Goal: Information Seeking & Learning: Compare options

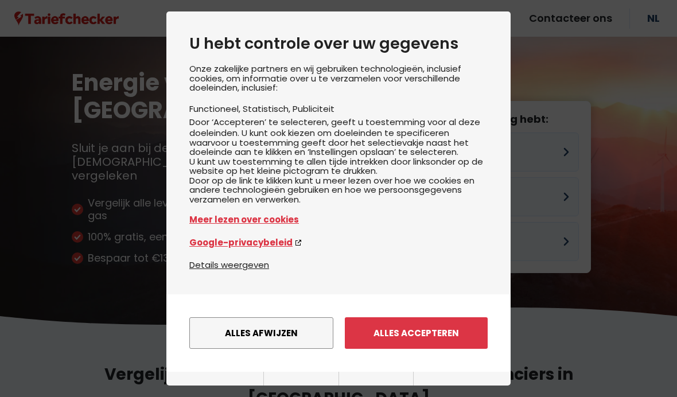
click at [427, 324] on button "Alles accepteren" at bounding box center [416, 333] width 143 height 32
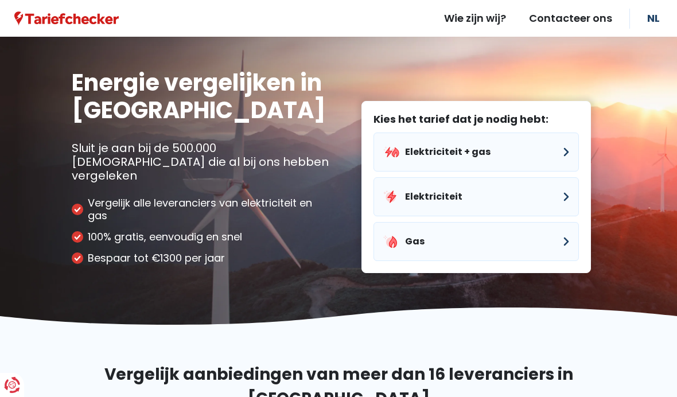
click at [568, 137] on button "Elektriciteit + gas" at bounding box center [475, 152] width 205 height 39
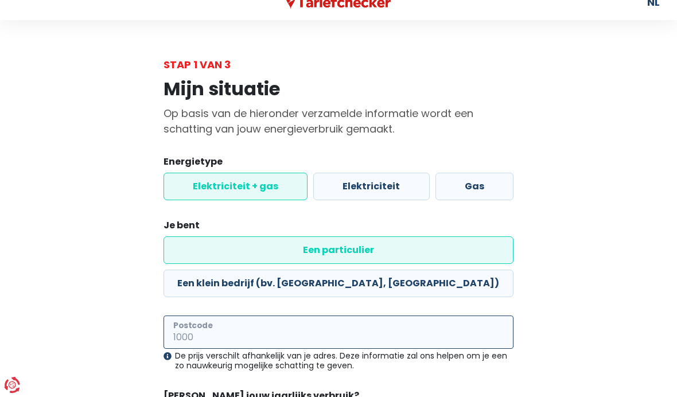
click at [231, 316] on input "Postcode" at bounding box center [339, 332] width 350 height 33
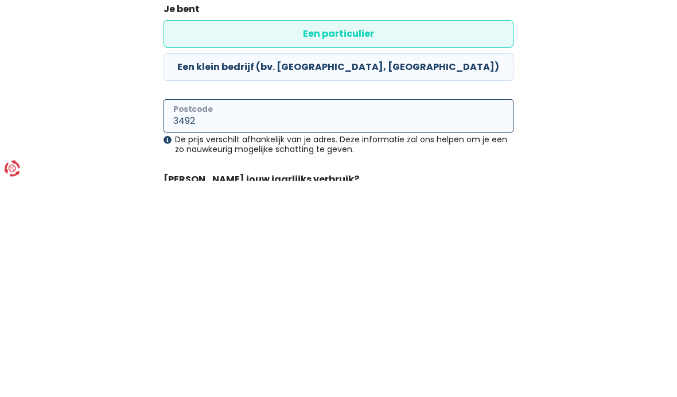
type input "3492"
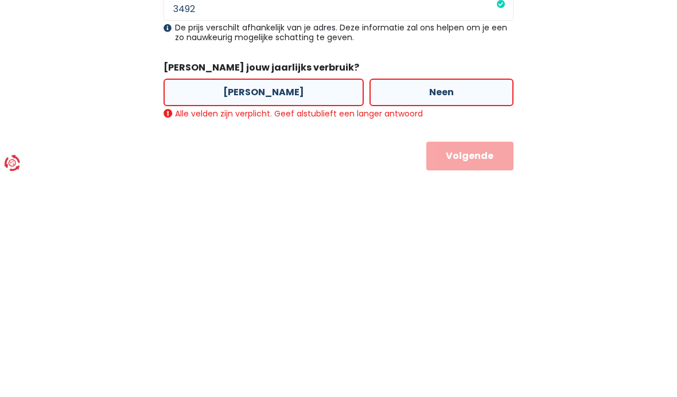
click at [275, 301] on label "[PERSON_NAME]" at bounding box center [264, 315] width 200 height 28
click at [275, 301] on input "[PERSON_NAME]" at bounding box center [264, 315] width 200 height 28
radio input "true"
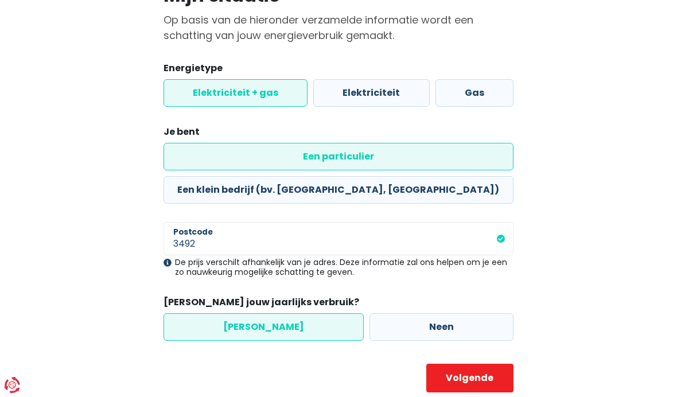
click at [473, 364] on button "Volgende" at bounding box center [469, 378] width 87 height 29
select select
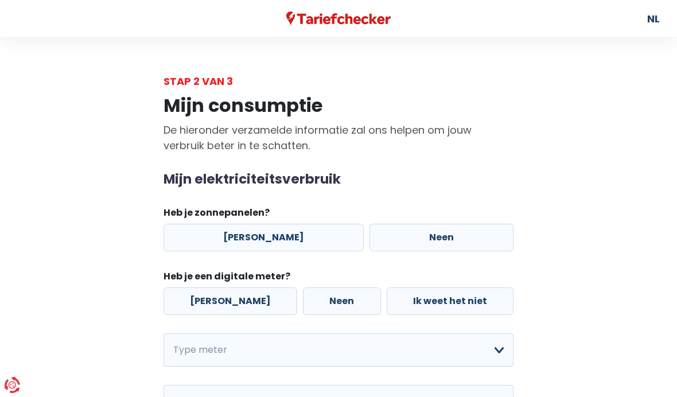
click at [293, 240] on label "[PERSON_NAME]" at bounding box center [264, 238] width 200 height 28
click at [293, 240] on input "[PERSON_NAME]" at bounding box center [264, 238] width 200 height 28
radio input "true"
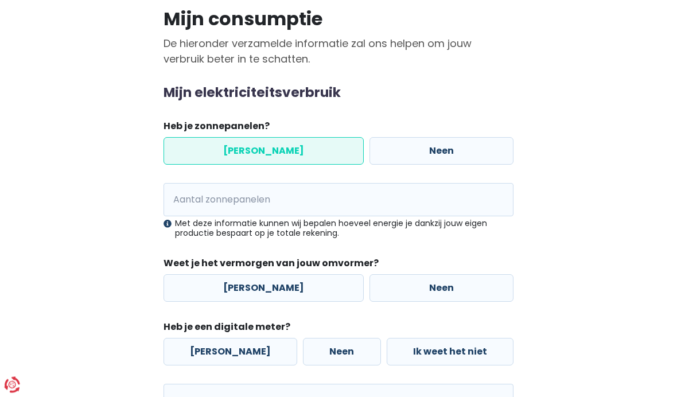
click at [273, 295] on label "[PERSON_NAME]" at bounding box center [264, 289] width 200 height 28
click at [273, 295] on input "[PERSON_NAME]" at bounding box center [264, 289] width 200 height 28
radio input "true"
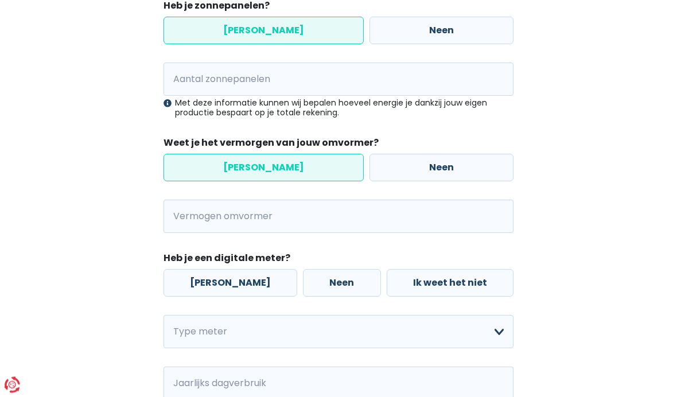
scroll to position [207, 0]
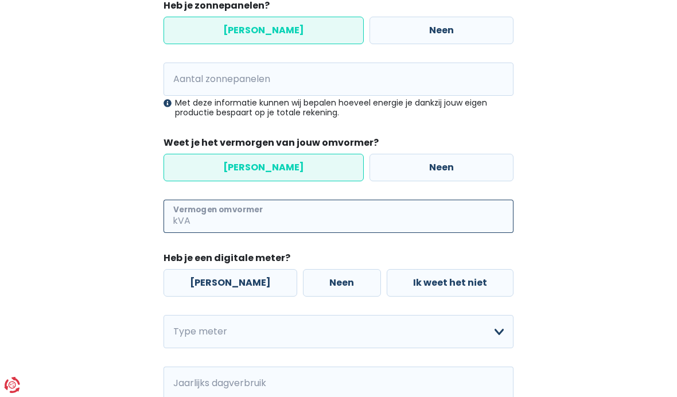
click at [215, 216] on input "Vermogen omvormer" at bounding box center [353, 216] width 321 height 33
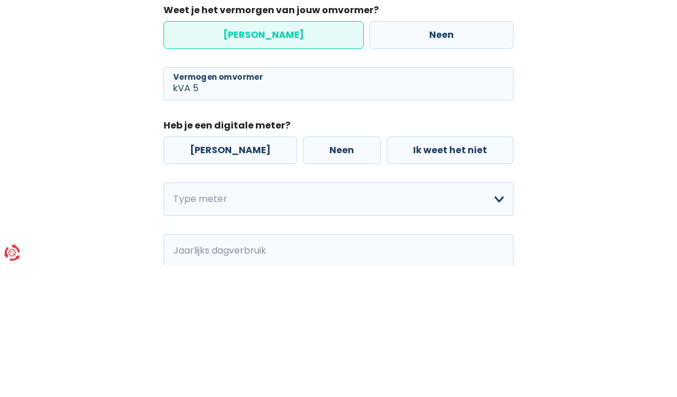
scroll to position [340, 0]
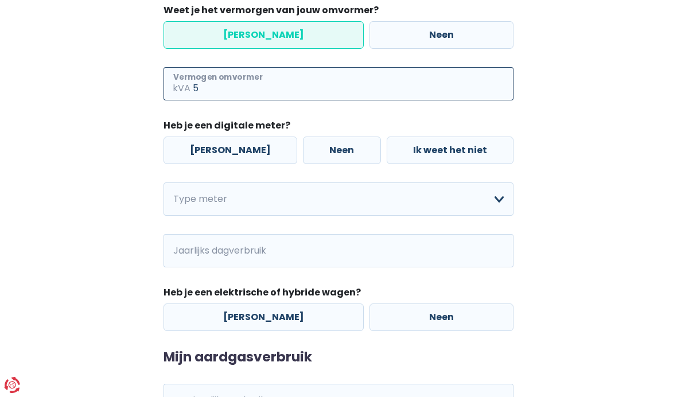
type input "5"
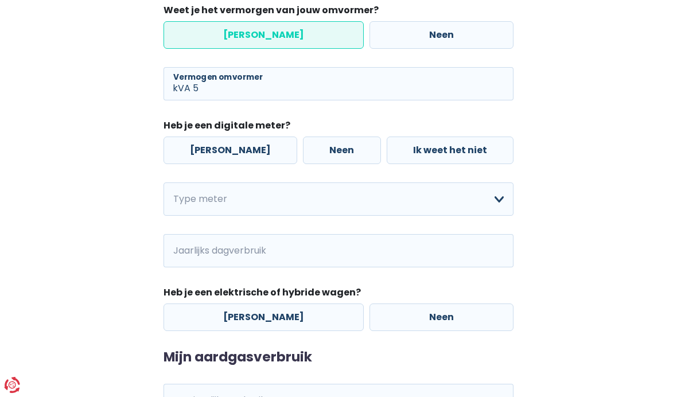
click at [225, 151] on label "[PERSON_NAME]" at bounding box center [231, 151] width 134 height 28
click at [225, 151] on input "[PERSON_NAME]" at bounding box center [231, 151] width 134 height 28
radio input "true"
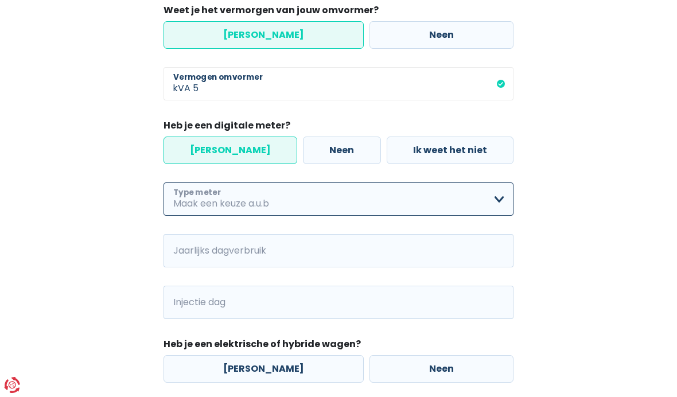
click at [243, 200] on select "Enkelvoudig Tweevoudig Enkelvoudig + uitsluitend nachttarief Tweevoudig + uitsl…" at bounding box center [339, 198] width 350 height 33
select select "day_single_rate"
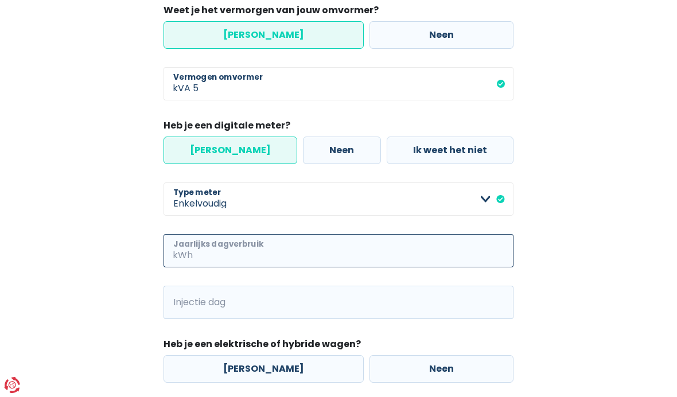
click at [244, 253] on input "Jaarlijks dagverbruik" at bounding box center [354, 250] width 318 height 33
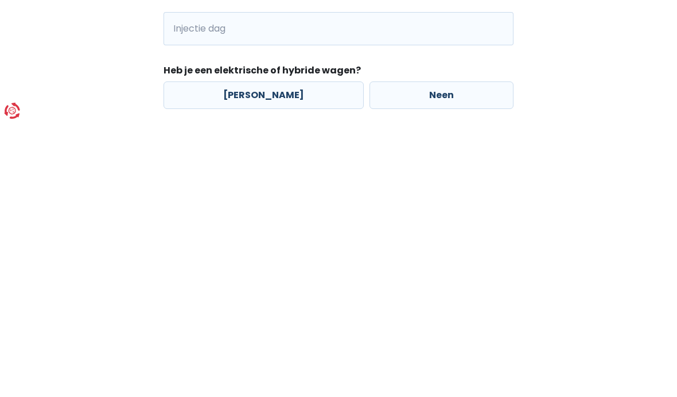
scroll to position [342, 0]
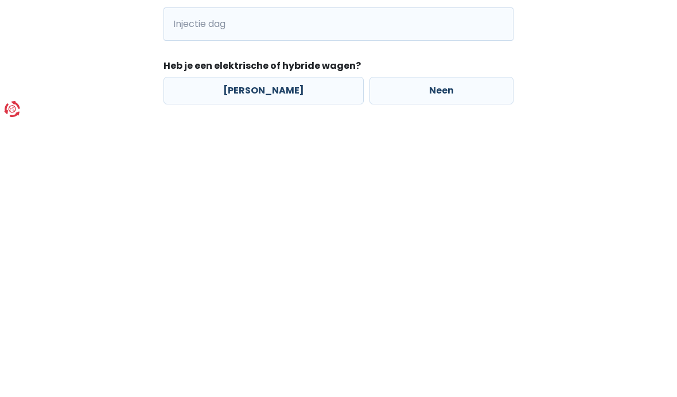
type input "3500"
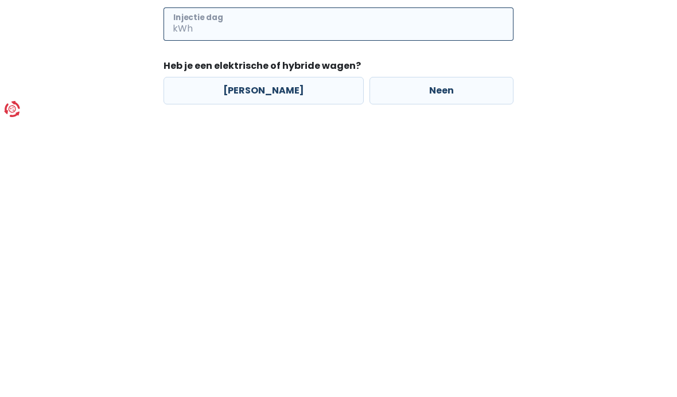
click at [275, 283] on input "Injectie dag" at bounding box center [354, 299] width 318 height 33
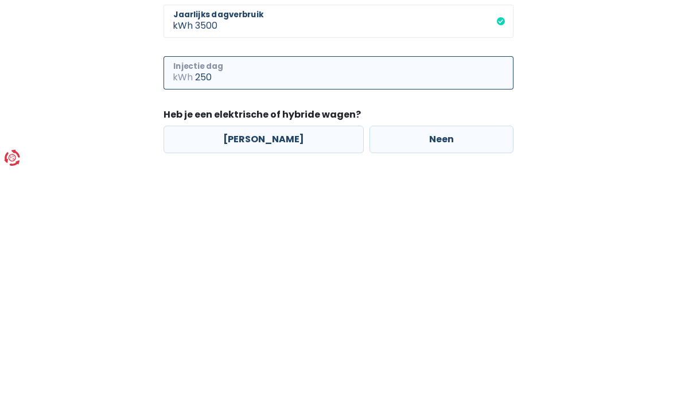
type input "250"
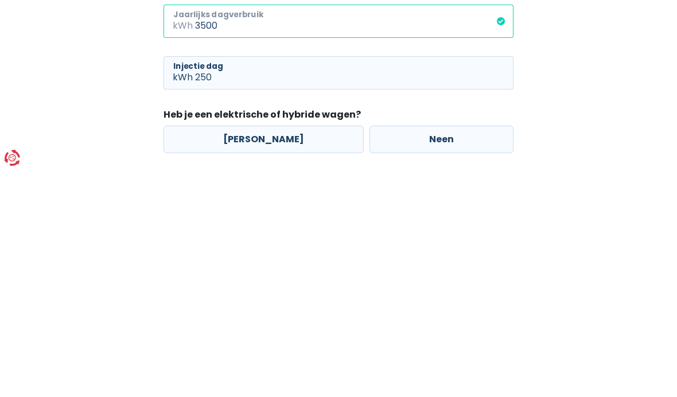
click at [235, 232] on input "3500" at bounding box center [354, 248] width 318 height 33
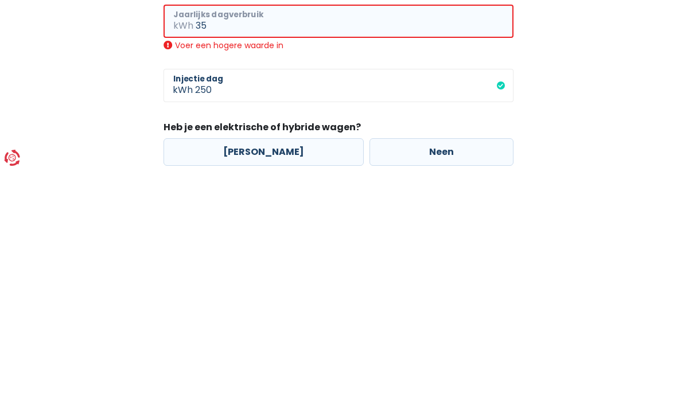
type input "3"
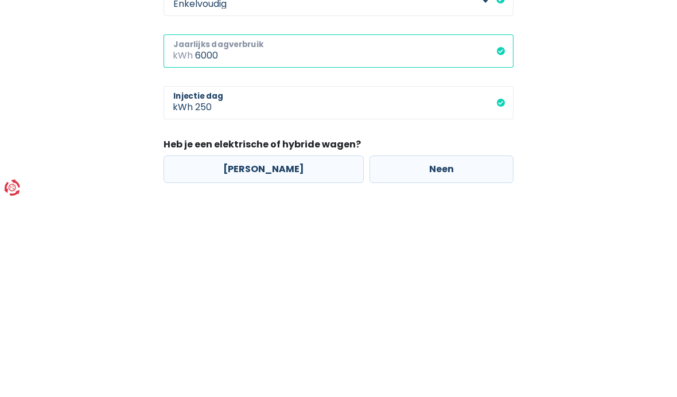
type input "6000"
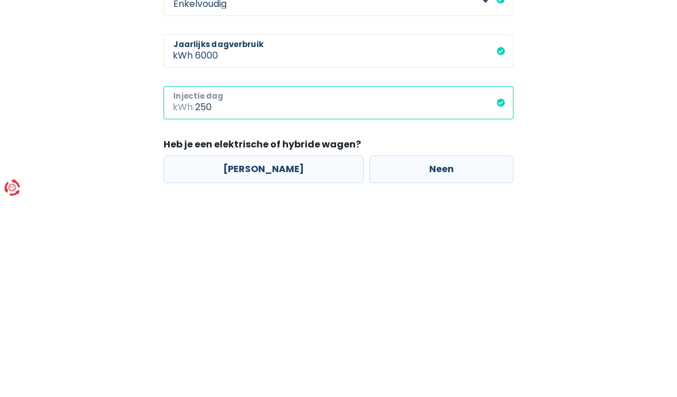
click at [255, 283] on input "250" at bounding box center [354, 299] width 318 height 33
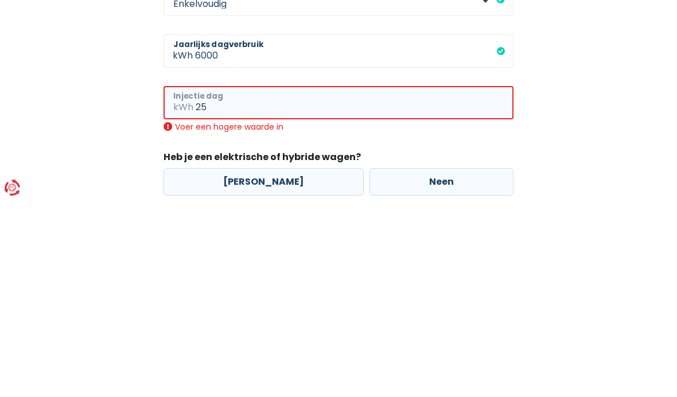
type input "2"
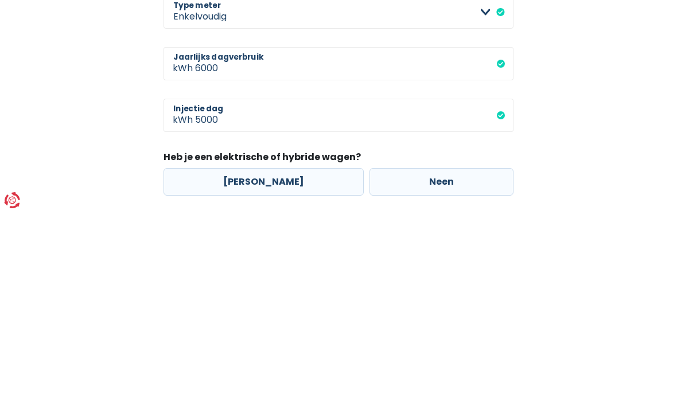
scroll to position [453, 0]
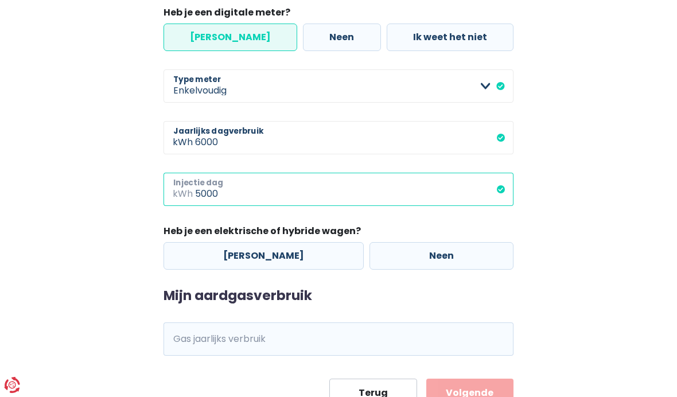
type input "5000"
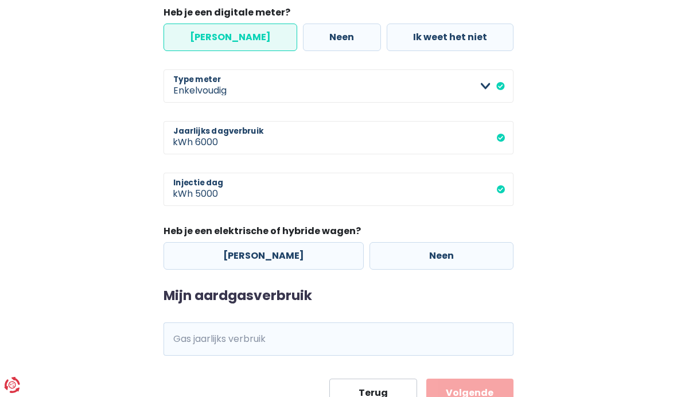
click at [418, 262] on label "Neen" at bounding box center [441, 256] width 144 height 28
click at [418, 262] on input "Neen" at bounding box center [441, 256] width 144 height 28
radio input "true"
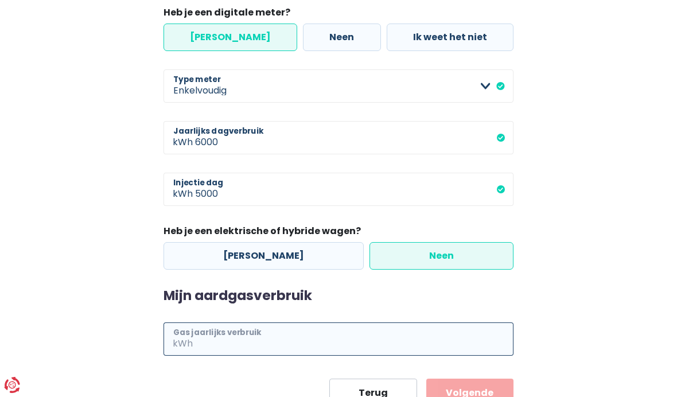
click at [298, 341] on input "Gas jaarlijks verbruik" at bounding box center [354, 338] width 318 height 33
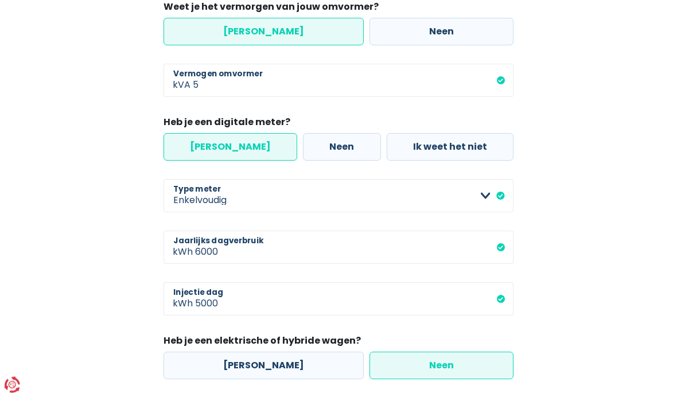
scroll to position [343, 0]
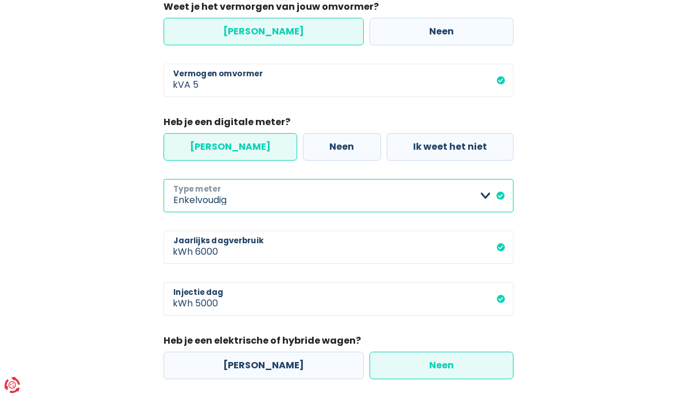
click at [504, 201] on select "Enkelvoudig Tweevoudig Enkelvoudig + uitsluitend nachttarief Tweevoudig + uitsl…" at bounding box center [339, 195] width 350 height 33
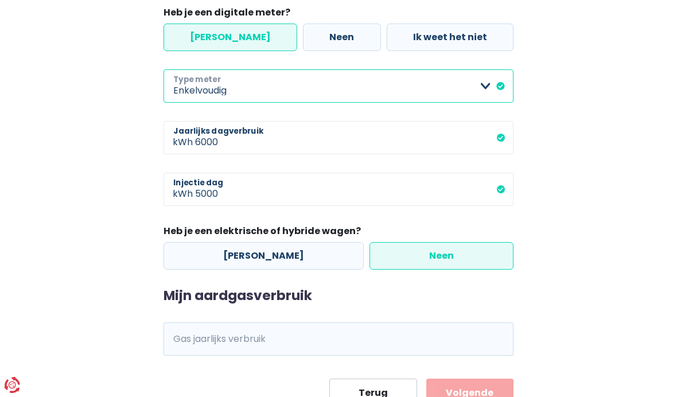
scroll to position [500, 0]
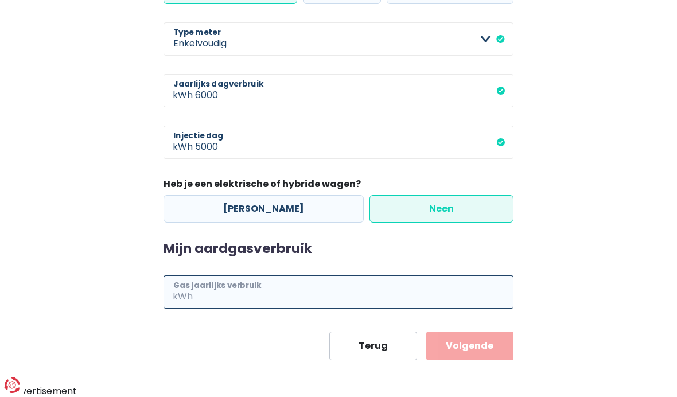
click at [275, 301] on input "Gas jaarlijks verbruik" at bounding box center [354, 291] width 318 height 33
type input "2500"
click at [470, 346] on button "Volgende" at bounding box center [469, 346] width 87 height 29
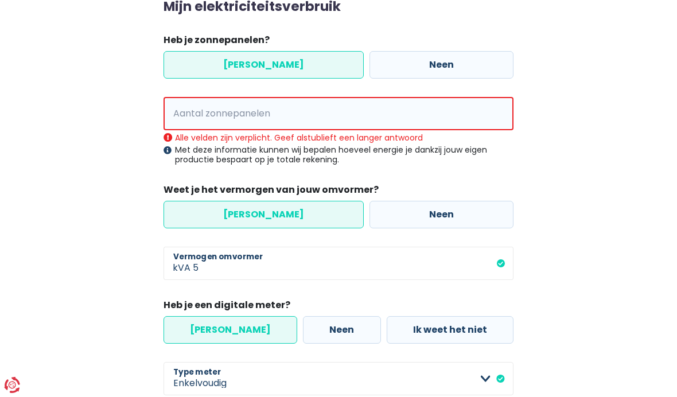
scroll to position [170, 0]
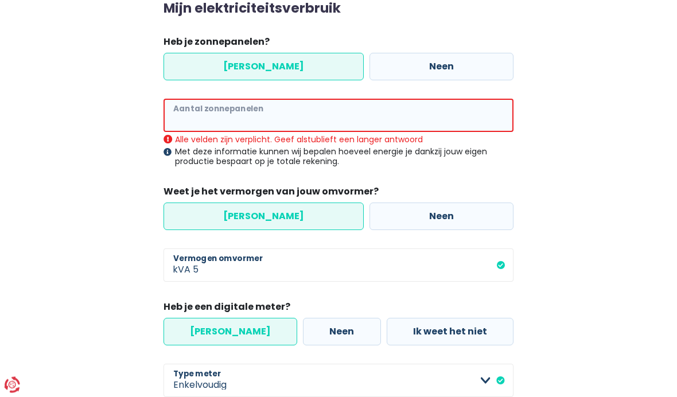
click at [243, 120] on input "Aantal zonnepanelen" at bounding box center [339, 115] width 350 height 33
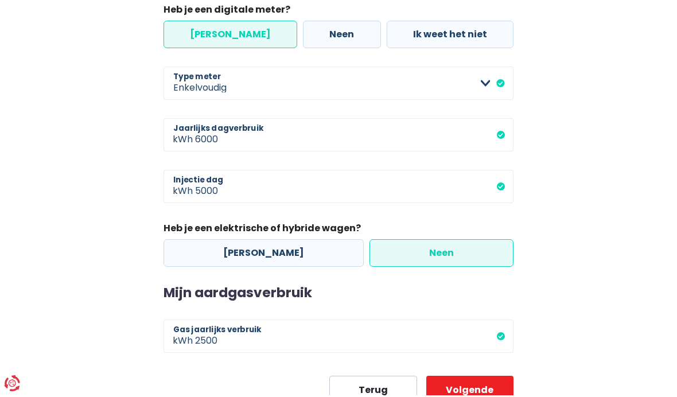
scroll to position [453, 0]
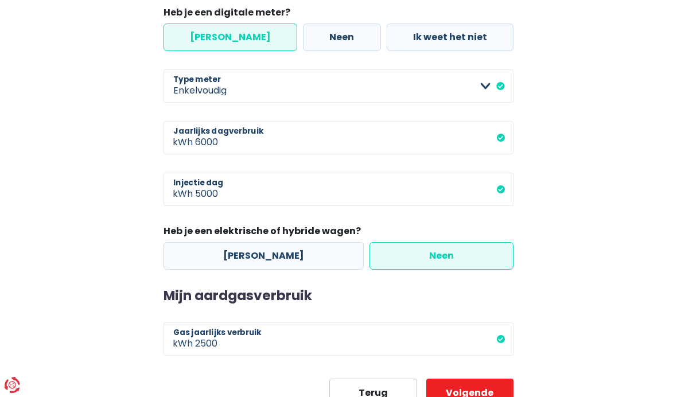
type input "10"
click at [470, 396] on button "Volgende" at bounding box center [469, 393] width 87 height 29
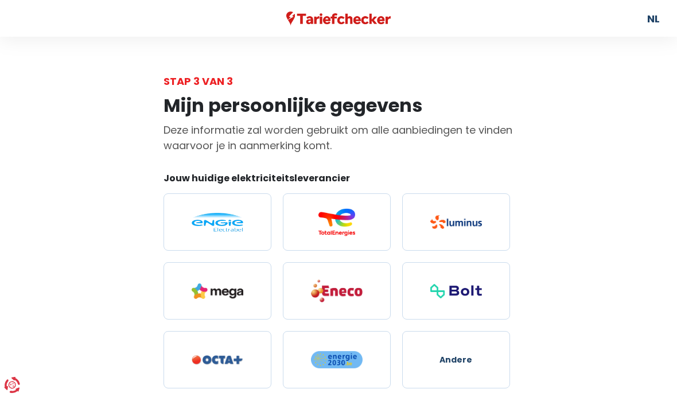
click at [462, 221] on img at bounding box center [456, 222] width 52 height 14
click at [462, 221] on input "radio" at bounding box center [456, 221] width 108 height 57
radio input "true"
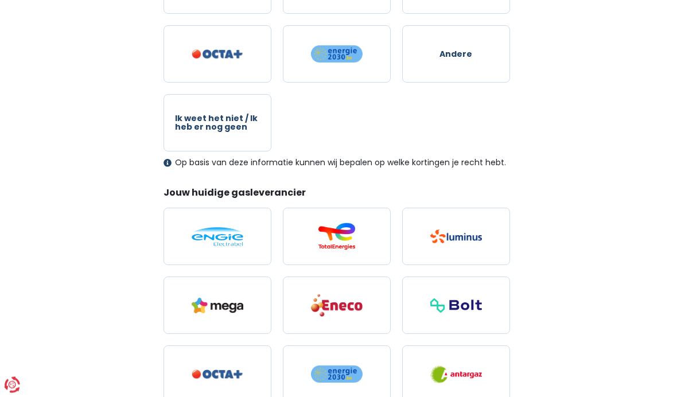
click at [468, 240] on img at bounding box center [456, 237] width 52 height 14
click at [468, 240] on input "radio" at bounding box center [456, 236] width 108 height 57
radio input "true"
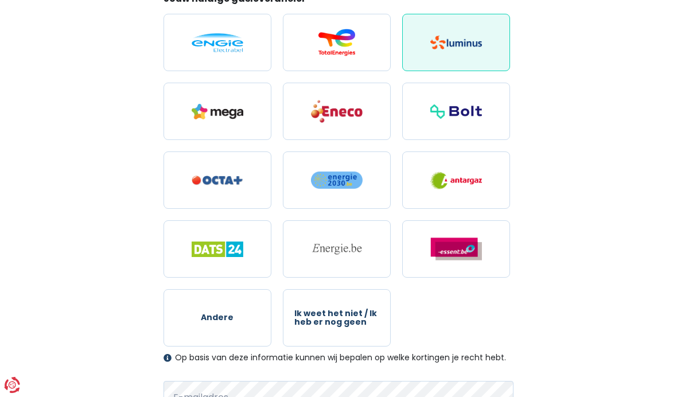
scroll to position [430, 0]
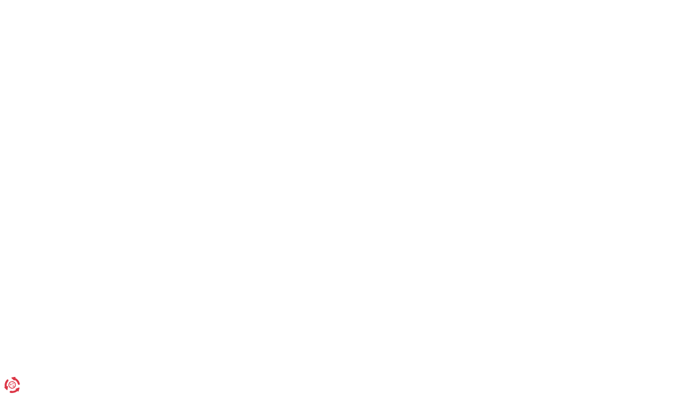
scroll to position [453, 0]
